Goal: Check status

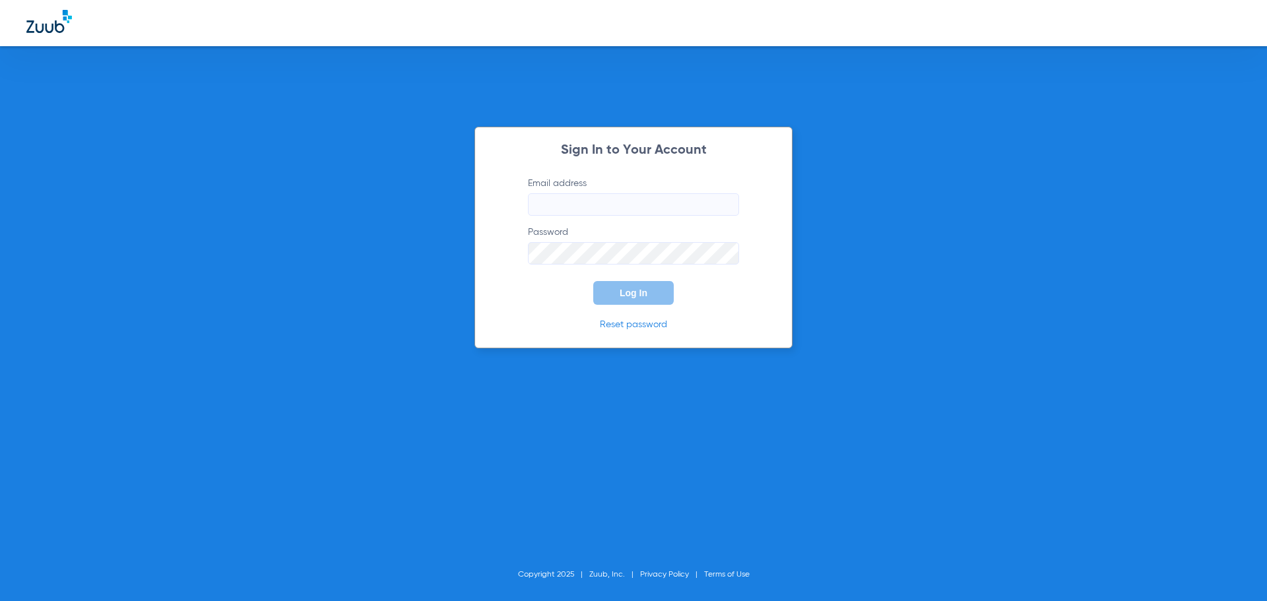
type input "[PERSON_NAME][EMAIL_ADDRESS][DOMAIN_NAME]"
click at [767, 243] on div "Sign In to Your Account Email address jessica@bracesbar.com Password Log In Res…" at bounding box center [633, 238] width 318 height 222
click at [654, 284] on button "Log In" at bounding box center [633, 293] width 80 height 24
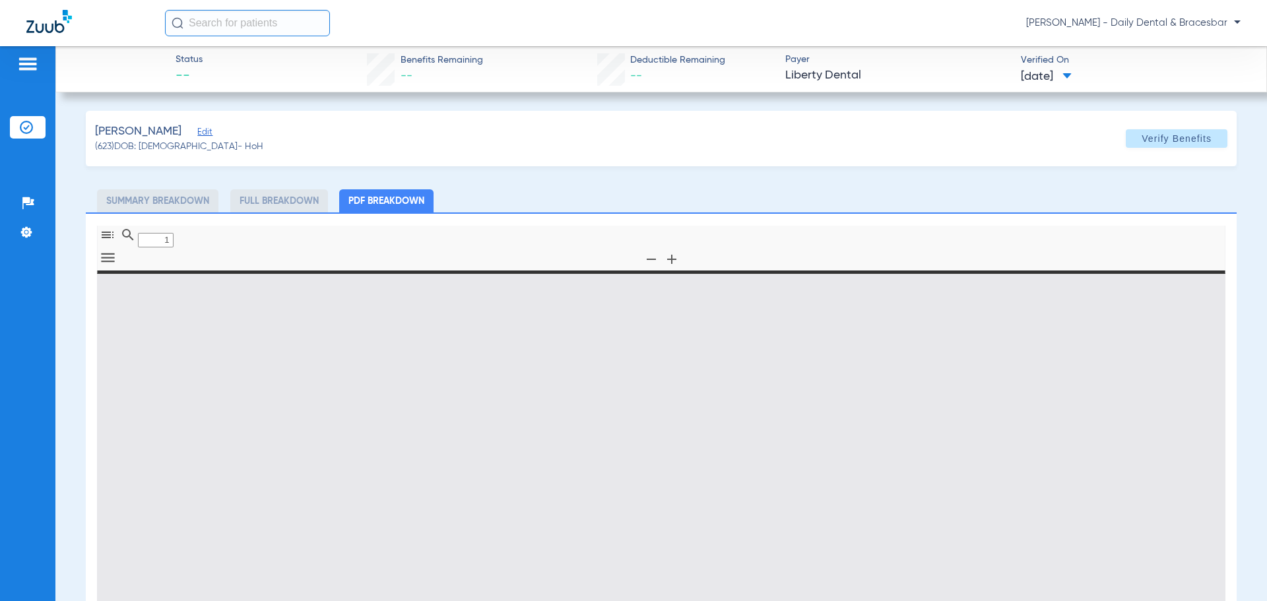
type input "0"
select select "page-width"
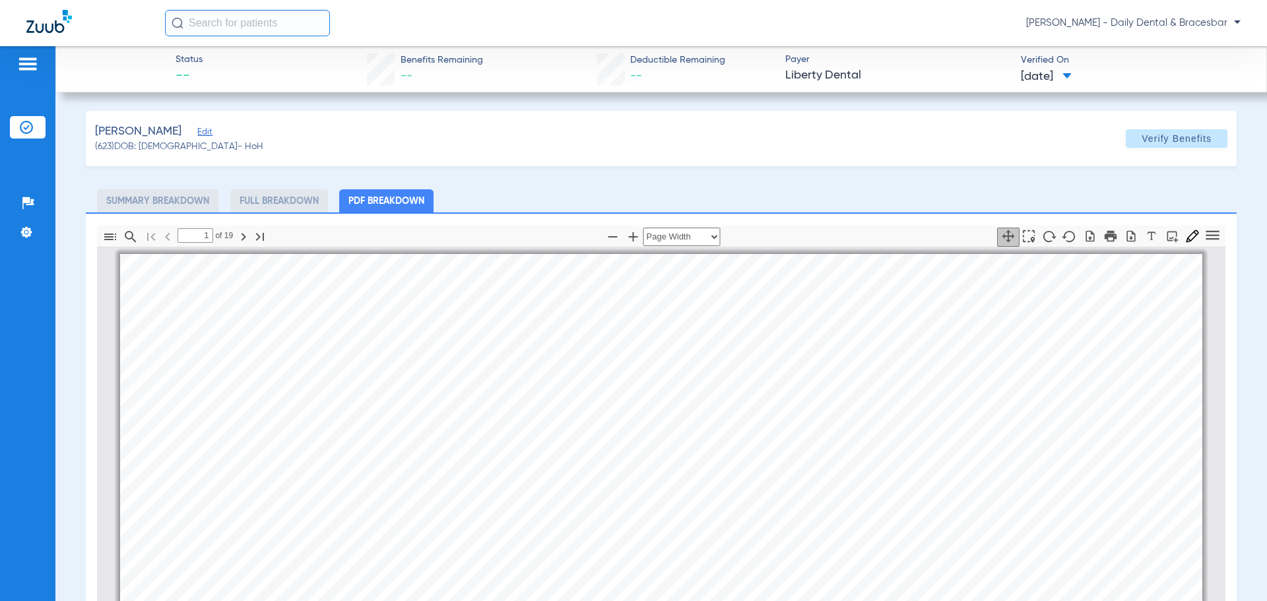
scroll to position [7, 0]
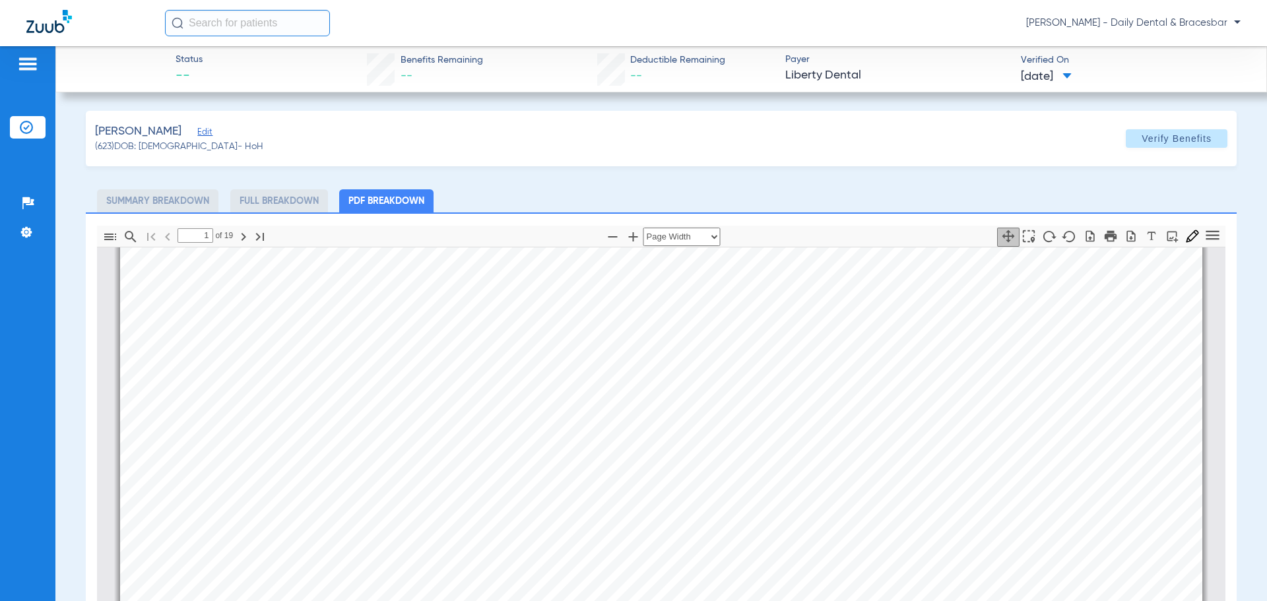
click at [283, 204] on li "Full Breakdown" at bounding box center [279, 200] width 98 height 23
click at [280, 201] on li "Full Breakdown" at bounding box center [279, 200] width 98 height 23
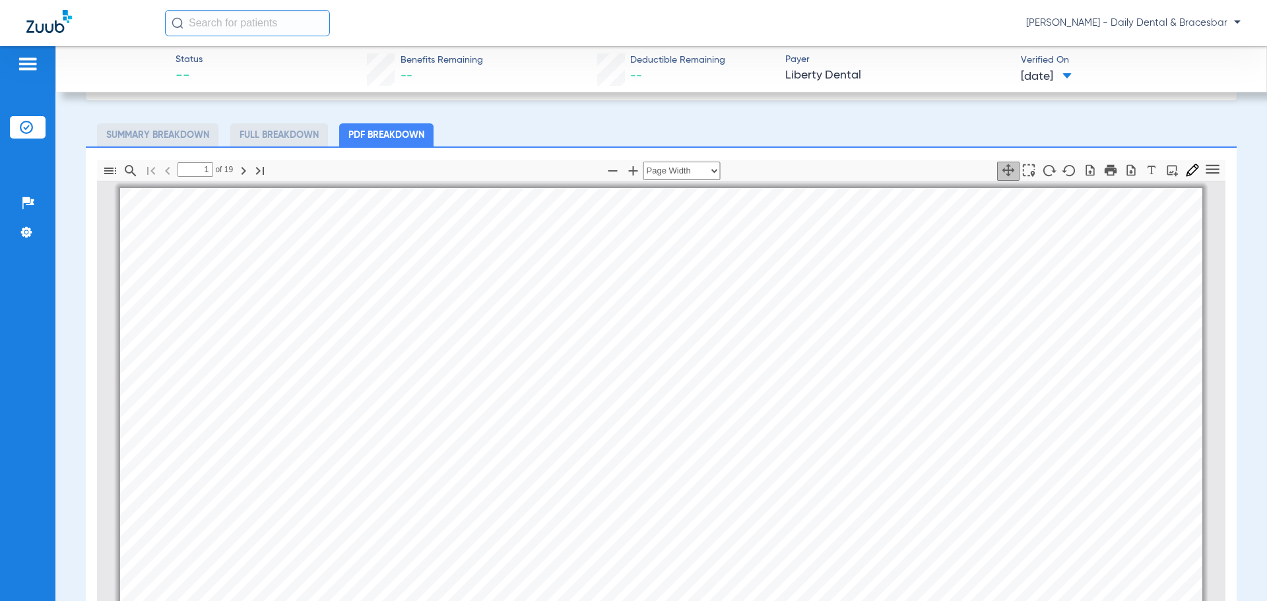
scroll to position [0, 0]
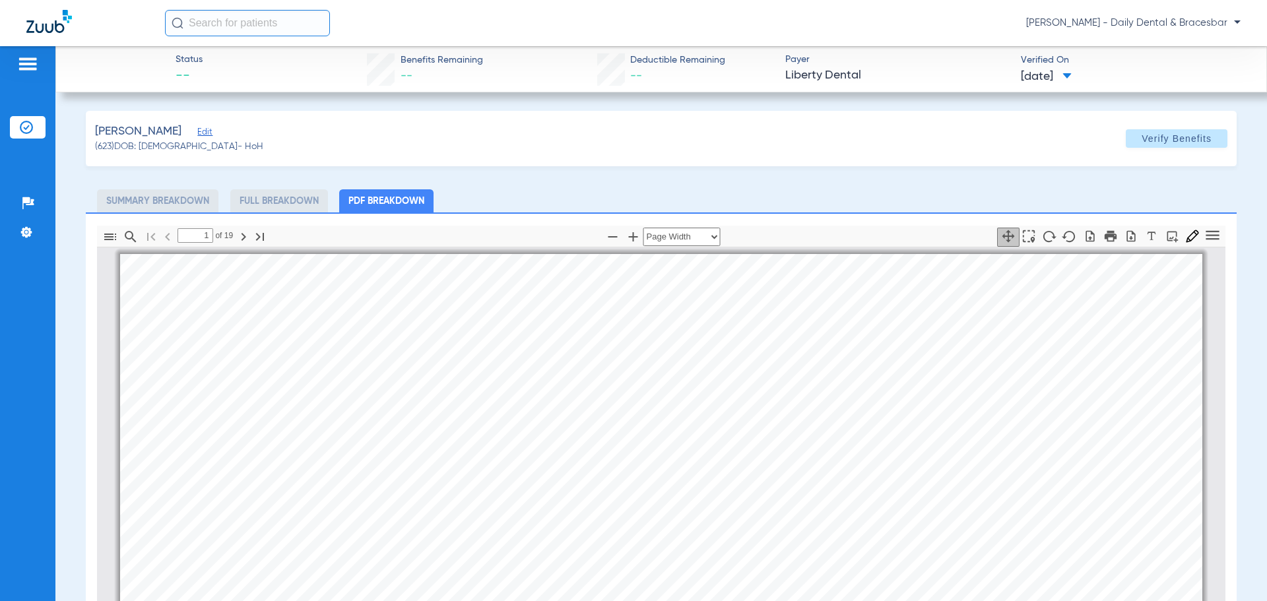
click at [257, 203] on li "Full Breakdown" at bounding box center [279, 200] width 98 height 23
click at [286, 199] on li "Full Breakdown" at bounding box center [279, 200] width 98 height 23
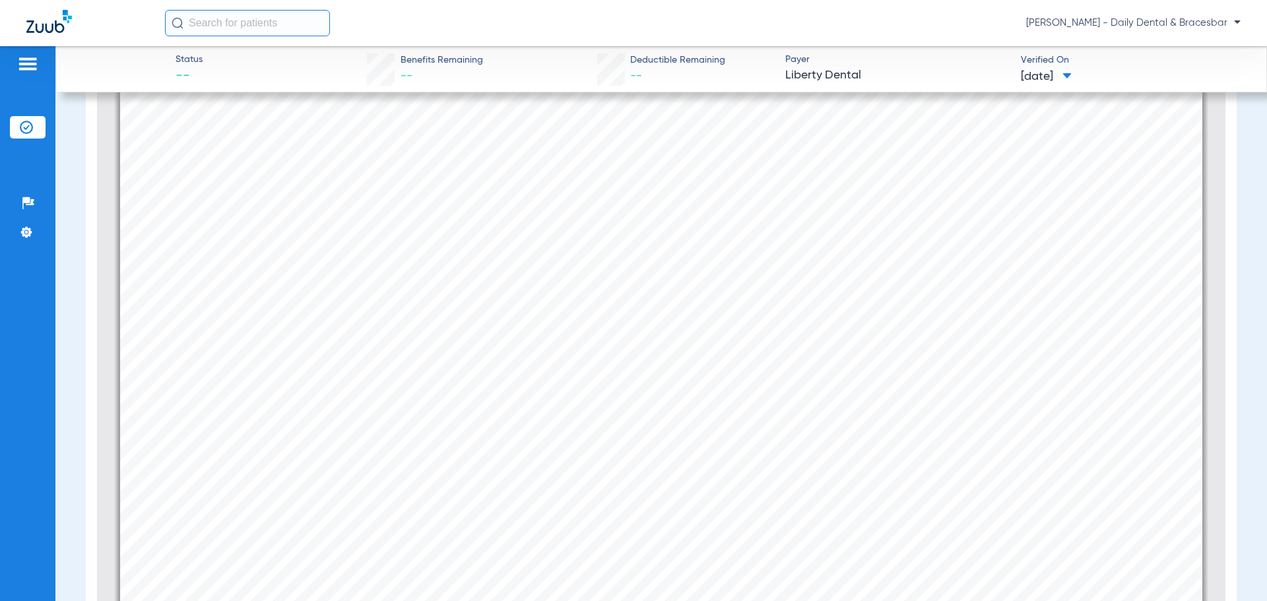
scroll to position [66, 0]
click at [841, 330] on div "Information provided below will be cross-checked with member eligibility record…" at bounding box center [661, 373] width 1082 height 766
click at [819, 324] on span "Check Provider Eligibility" at bounding box center [814, 323] width 106 height 9
click at [780, 393] on span "Check Provider Eligibility" at bounding box center [814, 389] width 106 height 9
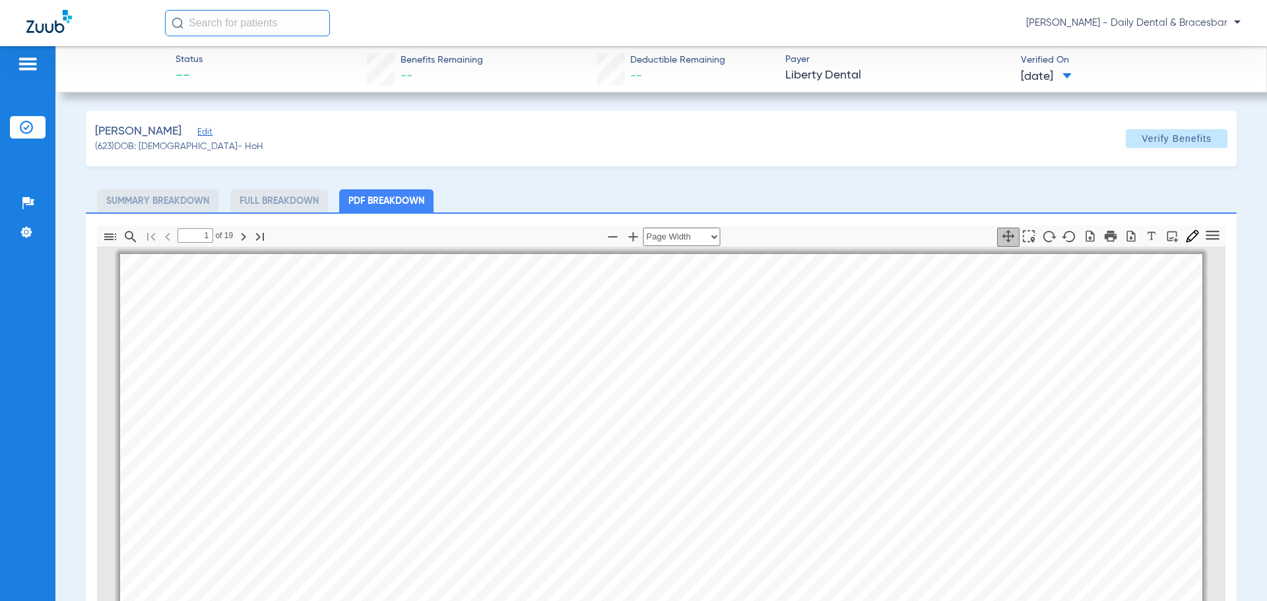
click at [269, 208] on li "Full Breakdown" at bounding box center [279, 200] width 98 height 23
click at [179, 198] on li "Summary Breakdown" at bounding box center [157, 200] width 121 height 23
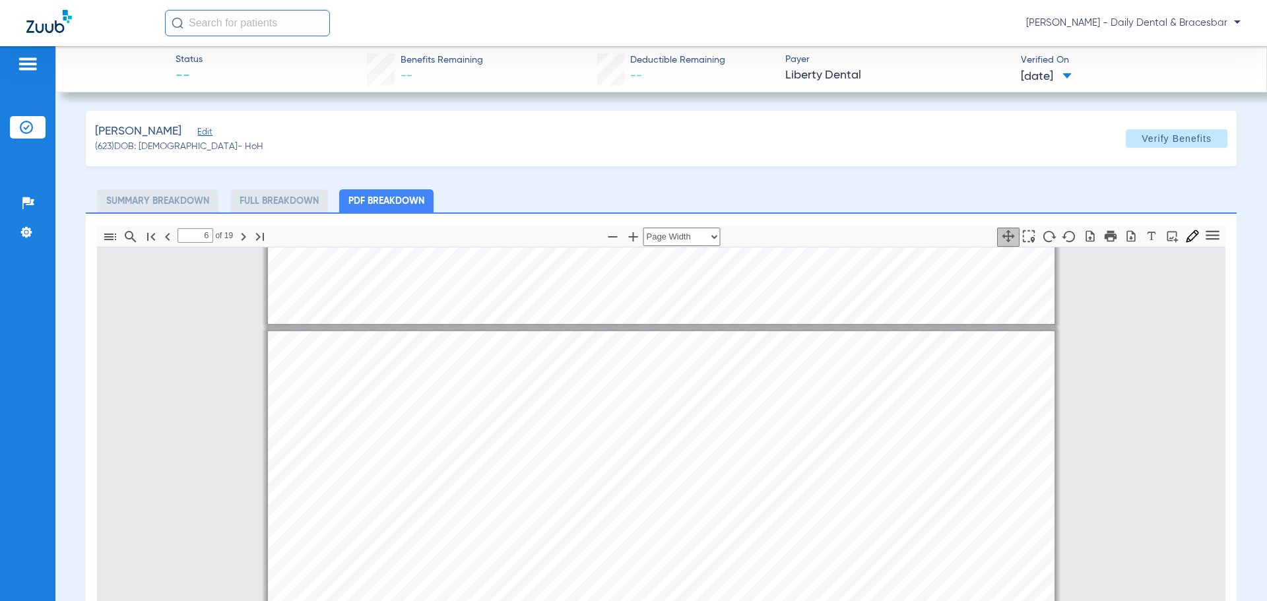
scroll to position [4948, 0]
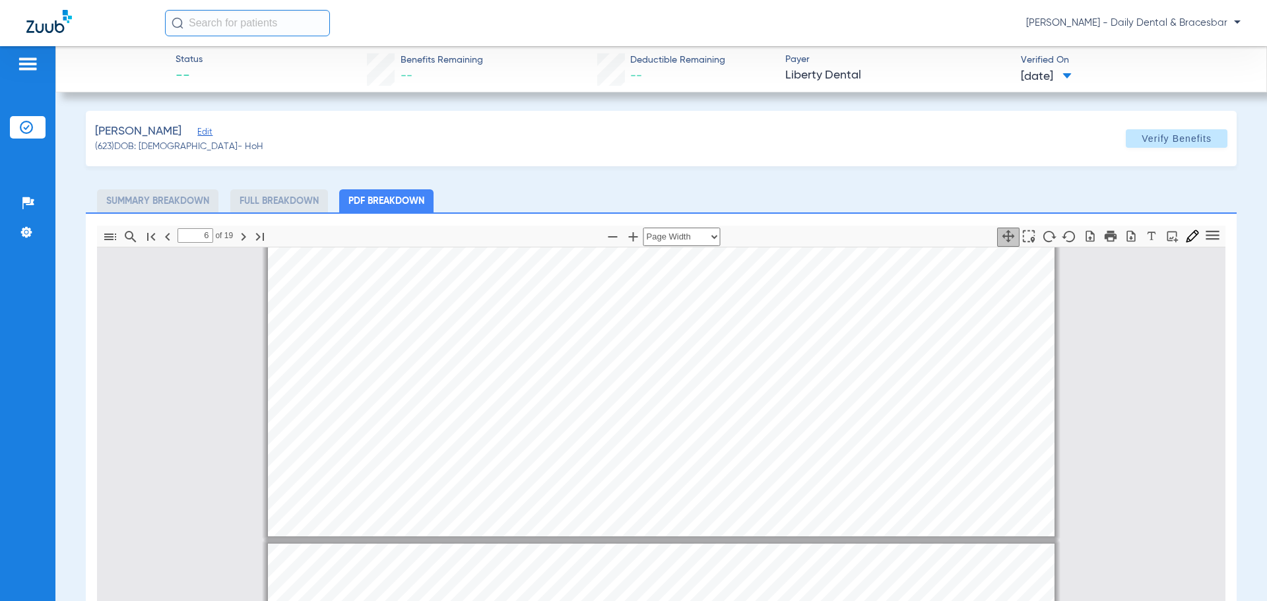
type input "7"
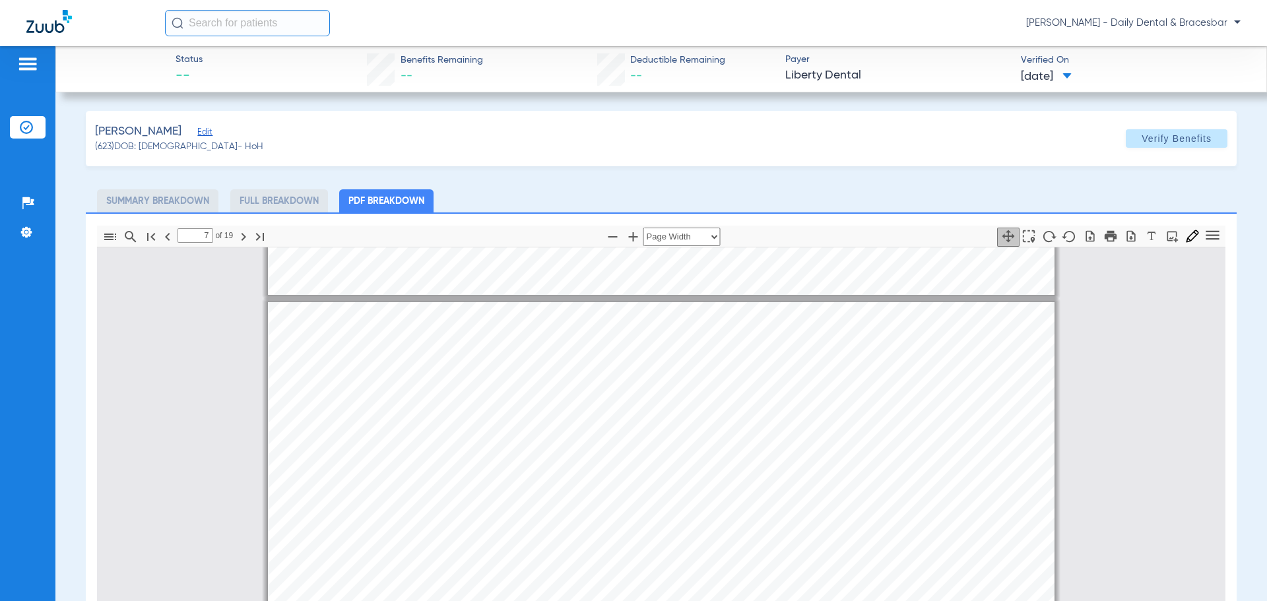
scroll to position [5938, 0]
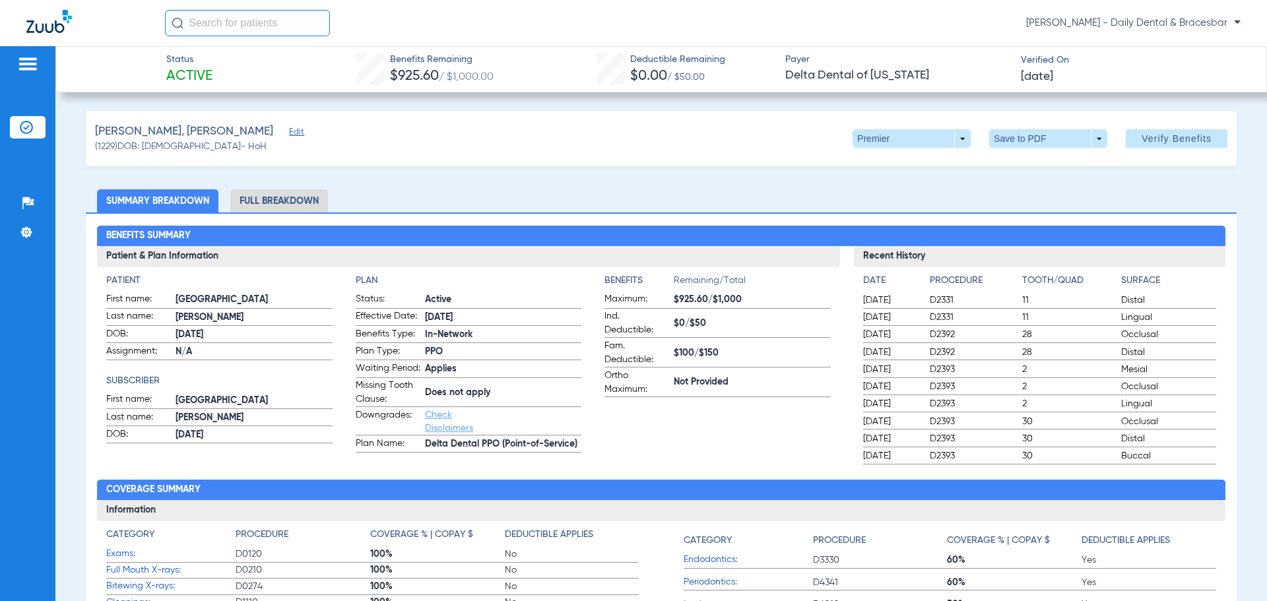
click at [100, 145] on span "([DEMOGRAPHIC_DATA]) DOB: [DEMOGRAPHIC_DATA] - HoH" at bounding box center [181, 147] width 172 height 14
click at [134, 151] on span "([DEMOGRAPHIC_DATA]) DOB: [DEMOGRAPHIC_DATA] - HoH" at bounding box center [181, 147] width 172 height 14
click at [162, 146] on span "([DEMOGRAPHIC_DATA]) DOB: [DEMOGRAPHIC_DATA] - HoH" at bounding box center [181, 147] width 172 height 14
click at [170, 148] on span "([DEMOGRAPHIC_DATA]) DOB: [DEMOGRAPHIC_DATA] - HoH" at bounding box center [181, 147] width 172 height 14
click at [123, 152] on span "([DEMOGRAPHIC_DATA]) DOB: [DEMOGRAPHIC_DATA] - HoH" at bounding box center [181, 147] width 172 height 14
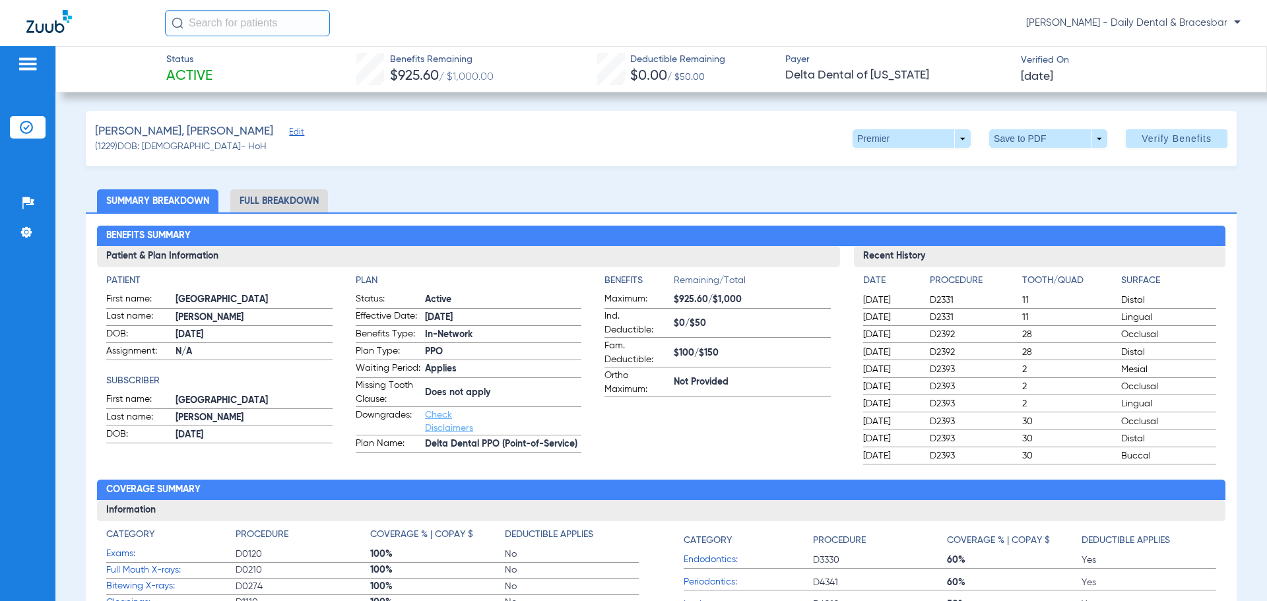
click at [165, 148] on span "([DEMOGRAPHIC_DATA]) DOB: [DEMOGRAPHIC_DATA] - HoH" at bounding box center [181, 147] width 172 height 14
click at [131, 148] on span "([DEMOGRAPHIC_DATA]) DOB: [DEMOGRAPHIC_DATA] - HoH" at bounding box center [181, 147] width 172 height 14
click at [119, 143] on span "([DEMOGRAPHIC_DATA]) DOB: [DEMOGRAPHIC_DATA] - HoH" at bounding box center [181, 147] width 172 height 14
click at [144, 147] on span "([DEMOGRAPHIC_DATA]) DOB: [DEMOGRAPHIC_DATA] - HoH" at bounding box center [181, 147] width 172 height 14
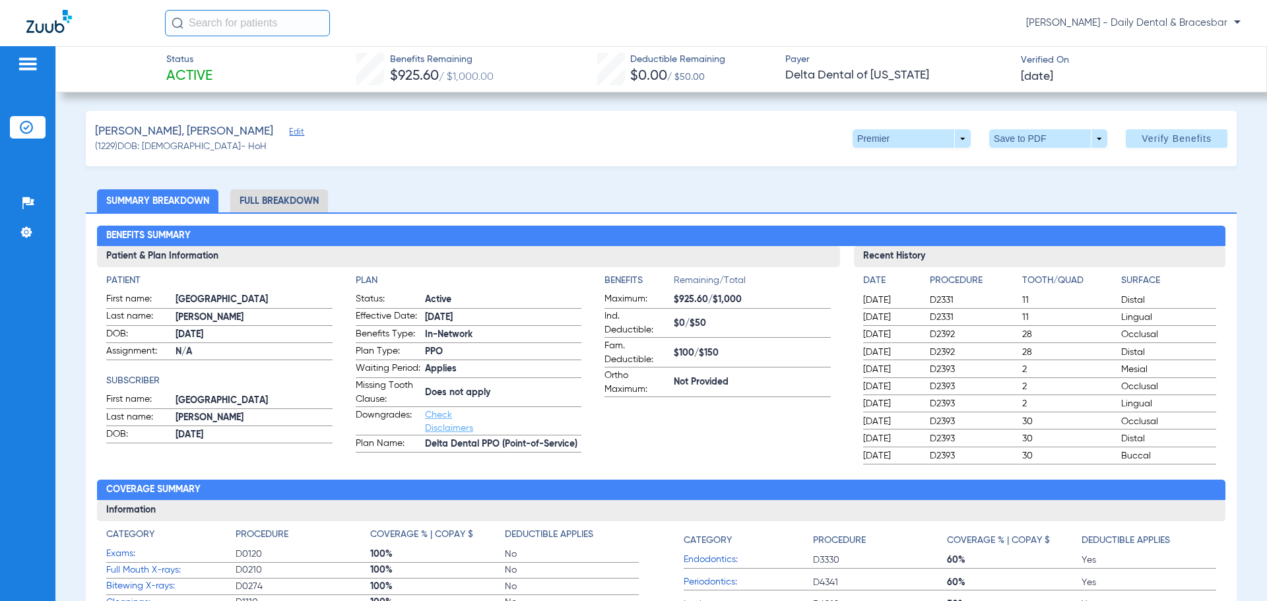
click at [111, 147] on span "([DEMOGRAPHIC_DATA]) DOB: [DEMOGRAPHIC_DATA] - HoH" at bounding box center [181, 147] width 172 height 14
click at [92, 144] on div "[PERSON_NAME], [PERSON_NAME] Edit ([DEMOGRAPHIC_DATA]) DOB: [DEMOGRAPHIC_DATA] …" at bounding box center [661, 138] width 1151 height 55
click at [104, 144] on span "([DEMOGRAPHIC_DATA]) DOB: [DEMOGRAPHIC_DATA] - HoH" at bounding box center [181, 147] width 172 height 14
drag, startPoint x: 123, startPoint y: 146, endPoint x: 145, endPoint y: 146, distance: 21.8
click at [124, 146] on span "([DEMOGRAPHIC_DATA]) DOB: [DEMOGRAPHIC_DATA] - HoH" at bounding box center [181, 147] width 172 height 14
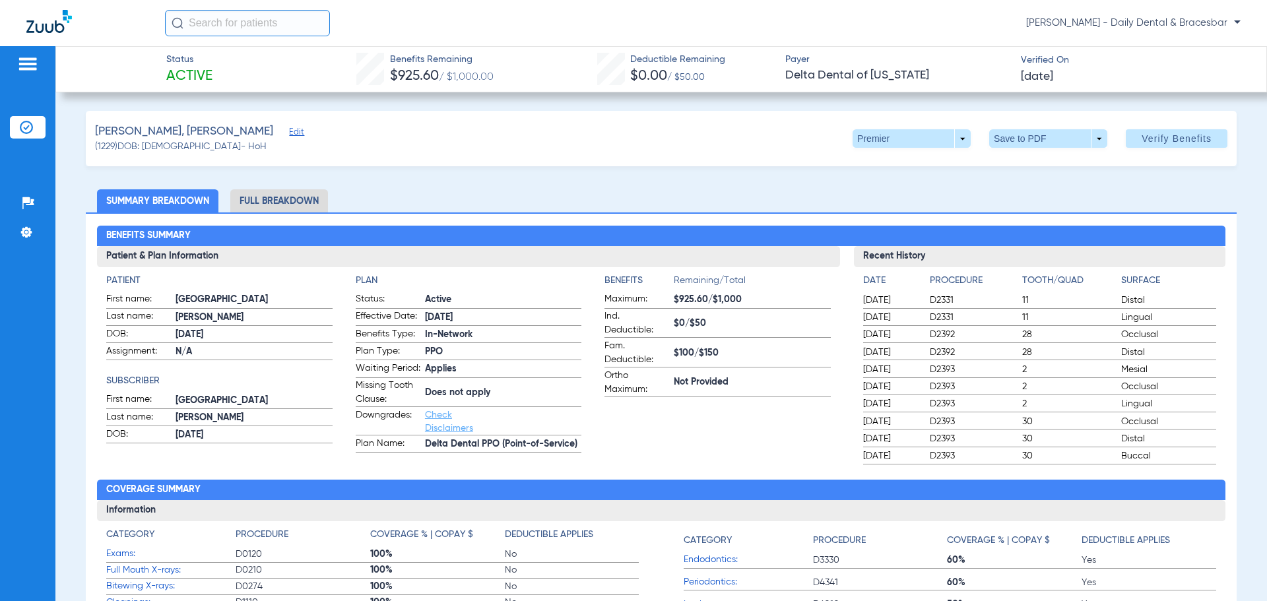
click at [146, 146] on span "([DEMOGRAPHIC_DATA]) DOB: [DEMOGRAPHIC_DATA] - HoH" at bounding box center [181, 147] width 172 height 14
click at [166, 149] on span "([DEMOGRAPHIC_DATA]) DOB: [DEMOGRAPHIC_DATA] - HoH" at bounding box center [181, 147] width 172 height 14
click at [173, 149] on span "([DEMOGRAPHIC_DATA]) DOB: [DEMOGRAPHIC_DATA] - HoH" at bounding box center [181, 147] width 172 height 14
click at [116, 146] on span "([DEMOGRAPHIC_DATA]) DOB: [DEMOGRAPHIC_DATA] - HoH" at bounding box center [181, 147] width 172 height 14
click at [164, 147] on span "([DEMOGRAPHIC_DATA]) DOB: [DEMOGRAPHIC_DATA] - HoH" at bounding box center [181, 147] width 172 height 14
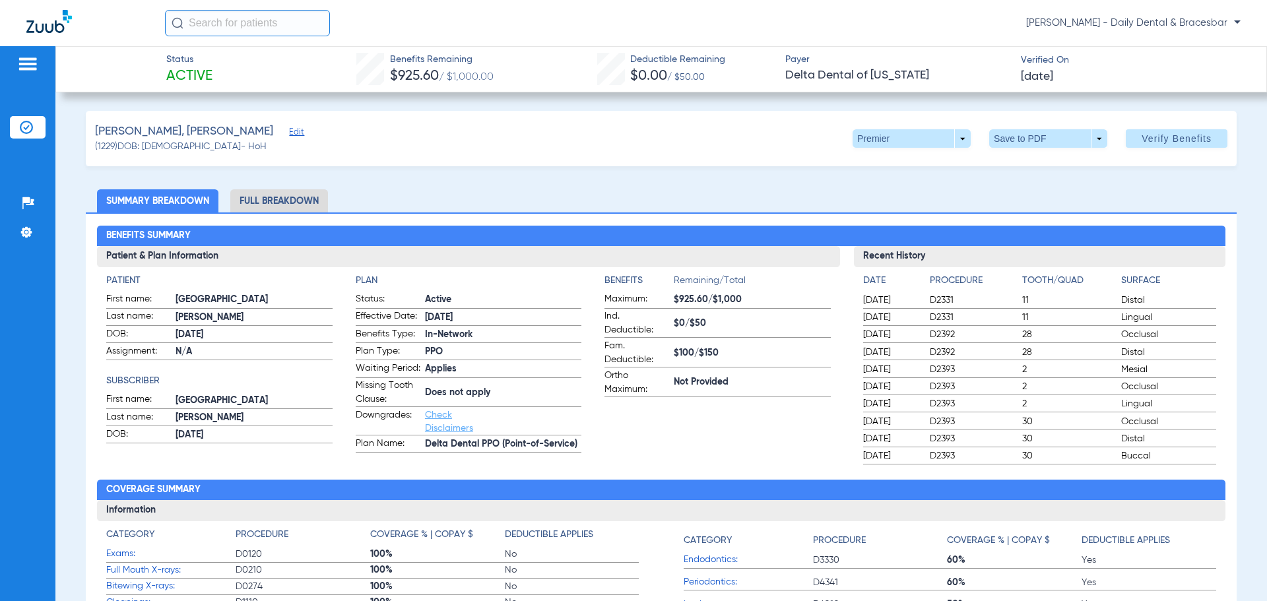
click at [113, 146] on span "([DEMOGRAPHIC_DATA]) DOB: [DEMOGRAPHIC_DATA] - HoH" at bounding box center [181, 147] width 172 height 14
click at [172, 147] on span "([DEMOGRAPHIC_DATA]) DOB: [DEMOGRAPHIC_DATA] - HoH" at bounding box center [181, 147] width 172 height 14
click at [100, 148] on span "([DEMOGRAPHIC_DATA]) DOB: [DEMOGRAPHIC_DATA] - HoH" at bounding box center [181, 147] width 172 height 14
click at [340, 160] on div "[PERSON_NAME], [PERSON_NAME] Edit ([DEMOGRAPHIC_DATA]) DOB: [DEMOGRAPHIC_DATA] …" at bounding box center [661, 138] width 1151 height 55
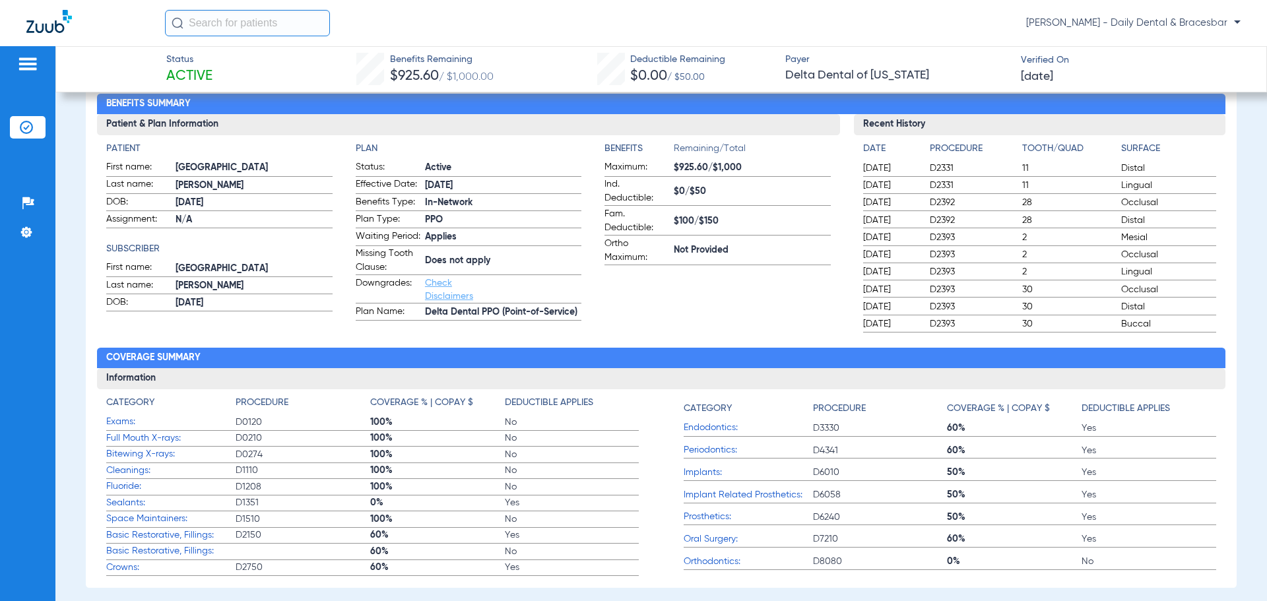
click at [435, 294] on link "Check Disclaimers" at bounding box center [449, 289] width 48 height 22
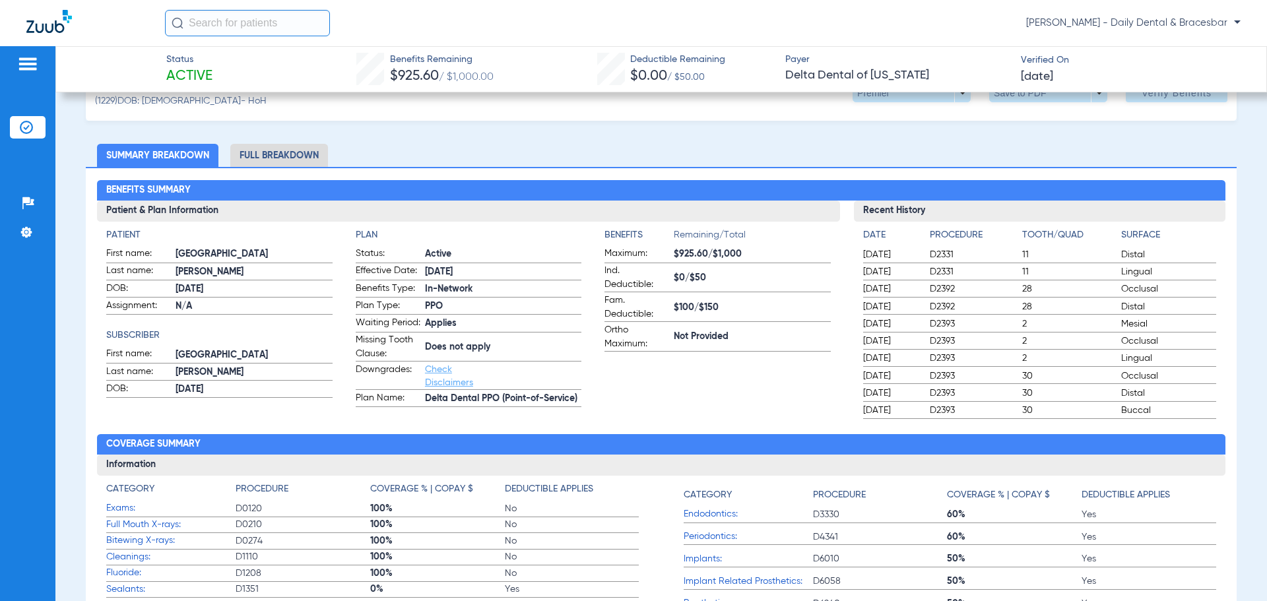
scroll to position [66, 0]
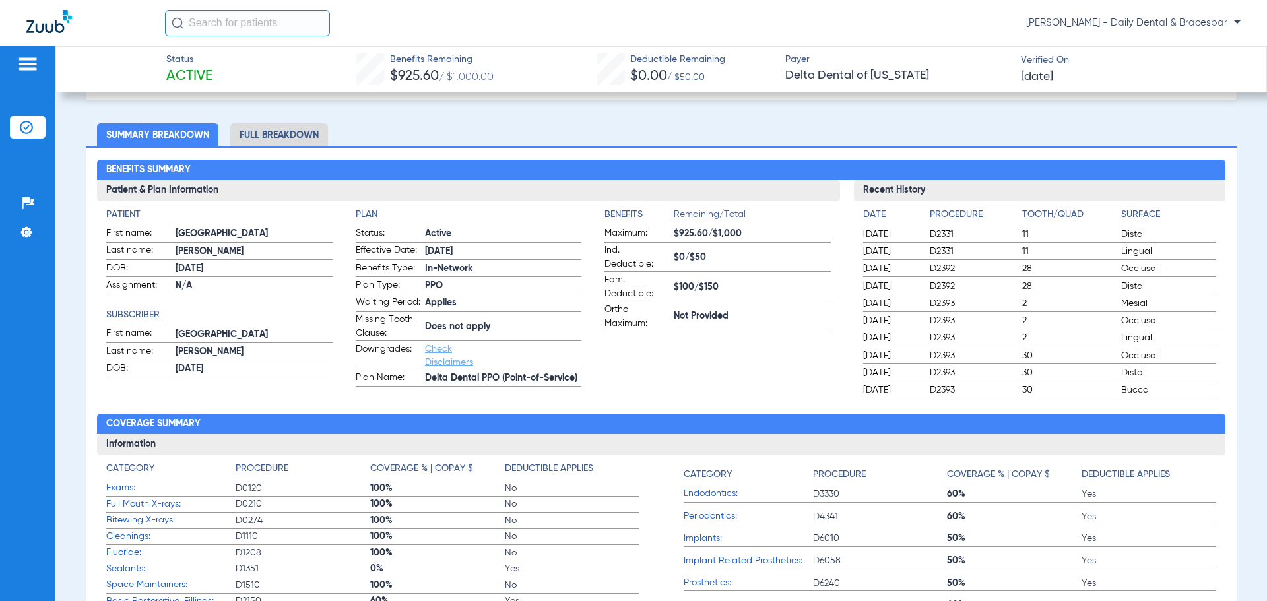
click at [48, 21] on img at bounding box center [49, 21] width 46 height 23
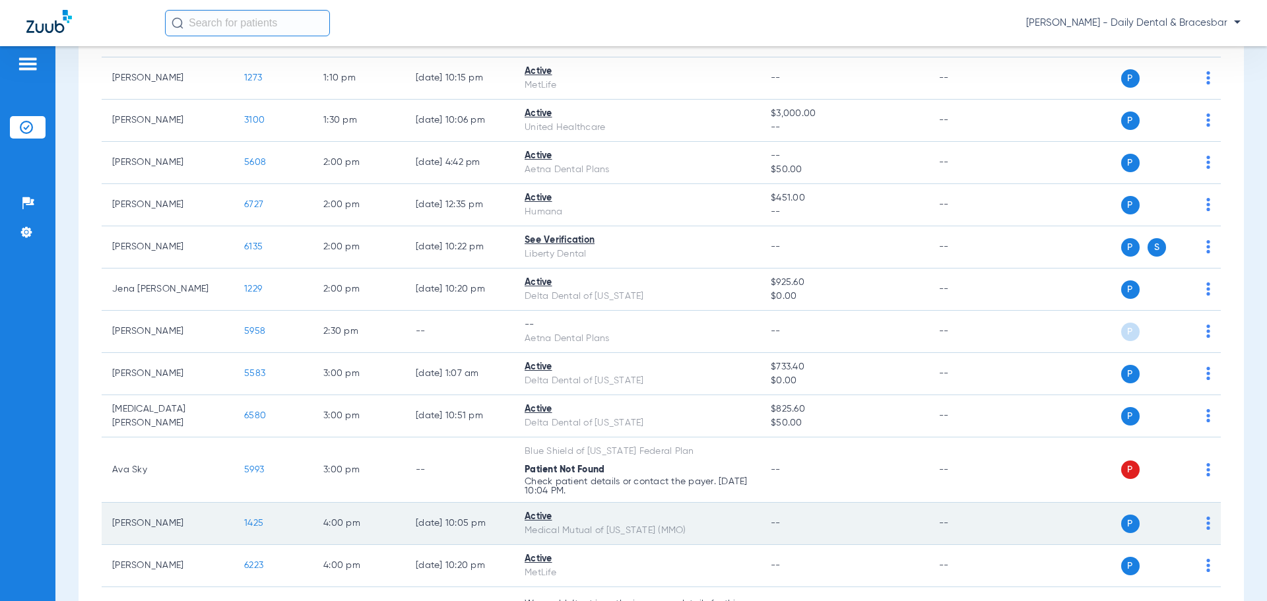
scroll to position [528, 0]
